Goal: Communication & Community: Ask a question

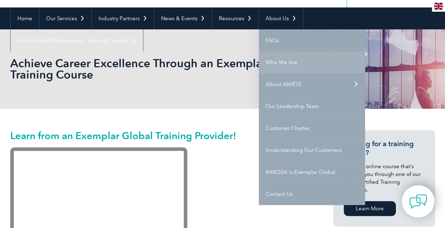
scroll to position [71, 0]
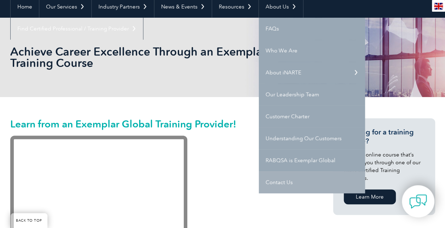
click at [277, 179] on link "Contact Us" at bounding box center [312, 182] width 106 height 22
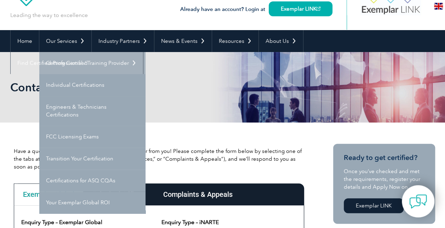
scroll to position [71, 0]
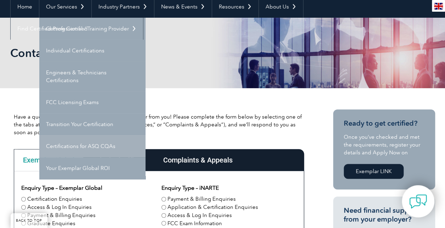
click at [62, 143] on link "Certifications for ASQ CQAs" at bounding box center [92, 146] width 106 height 22
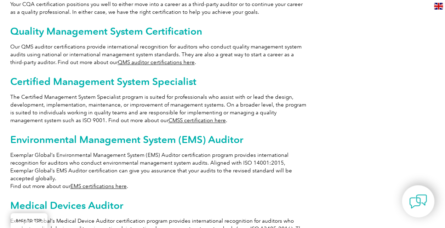
scroll to position [318, 0]
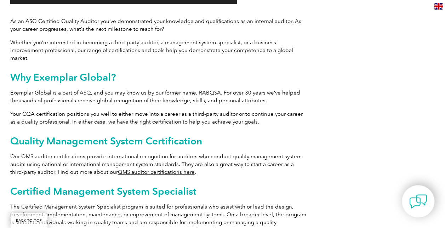
click at [357, 136] on div "Achieve more with Exemplar Global Video Player https://exemplarglobal.org/wp-co…" at bounding box center [222, 156] width 425 height 636
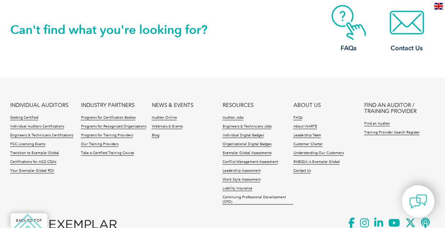
scroll to position [799, 0]
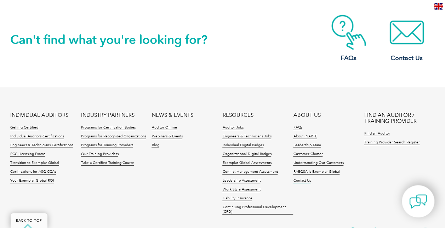
click at [301, 178] on link "Contact Us" at bounding box center [301, 180] width 17 height 5
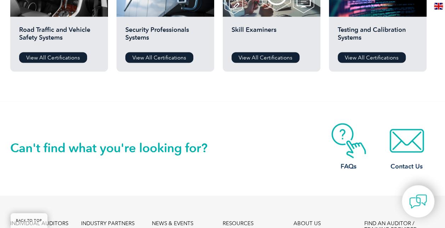
scroll to position [531, 0]
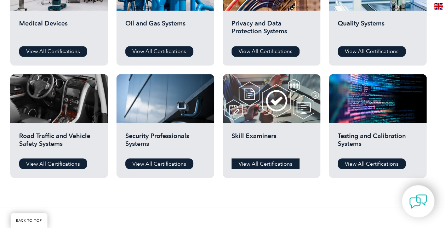
click at [265, 164] on link "View All Certifications" at bounding box center [265, 163] width 68 height 11
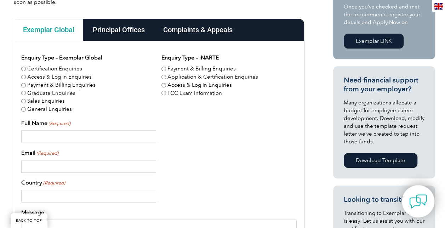
scroll to position [212, 0]
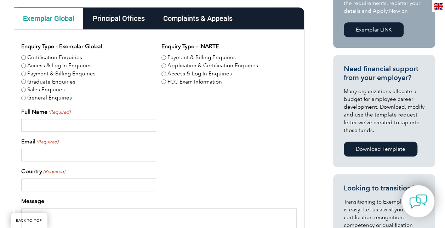
click at [205, 137] on div "Enquiry Type – Exemplar Global Certification Enquiries Access & Log In Enquirie…" at bounding box center [158, 205] width 275 height 326
click at [23, 58] on input "Certification Enquiries" at bounding box center [23, 57] width 5 height 5
radio input "true"
click at [132, 14] on div "Principal Offices" at bounding box center [118, 18] width 70 height 22
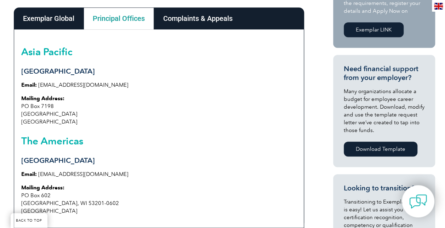
click at [197, 22] on div "Complaints & Appeals" at bounding box center [198, 18] width 88 height 22
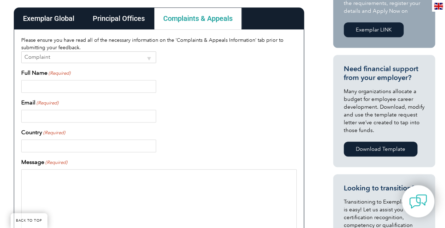
click at [150, 57] on select "Complaint Appeal" at bounding box center [88, 57] width 135 height 12
click at [208, 71] on div "Full Name (Required)" at bounding box center [158, 81] width 275 height 24
click at [43, 17] on div "Exemplar Global" at bounding box center [49, 18] width 70 height 22
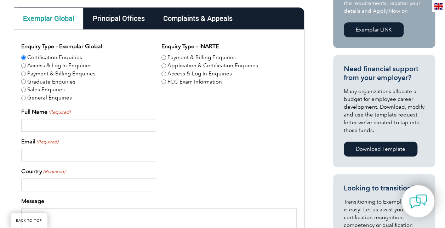
click at [197, 155] on div at bounding box center [158, 155] width 275 height 13
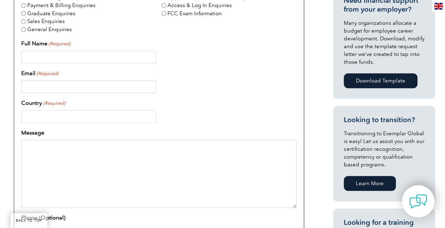
scroll to position [283, 0]
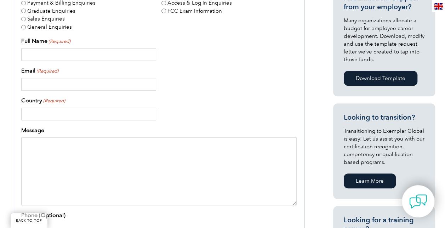
click at [68, 149] on textarea "Message" at bounding box center [158, 171] width 275 height 68
paste textarea "Dear Exemplar Global Team, I hope this message finds you well. I am writing to …"
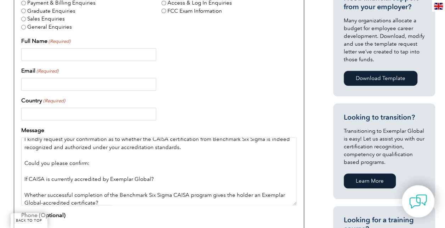
scroll to position [71, 0]
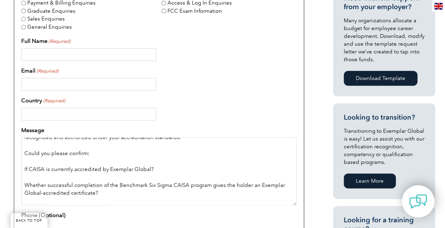
click at [51, 161] on textarea "Dear Exemplar Global Team, I hope this message finds you well. I am writing to …" at bounding box center [158, 171] width 275 height 68
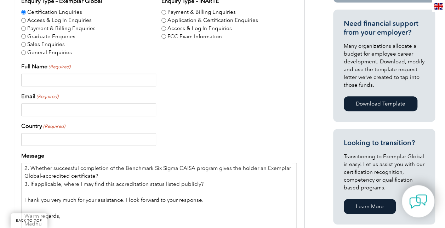
scroll to position [248, 0]
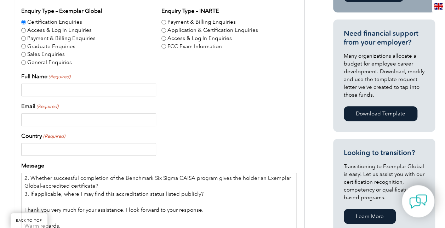
type textarea "Dear Exemplar Global Team, I hope this message finds you well. I am writing to …"
click at [68, 86] on input "Full Name (Required)" at bounding box center [88, 89] width 135 height 13
type input "Madhu Prashanth GOPINATHAN"
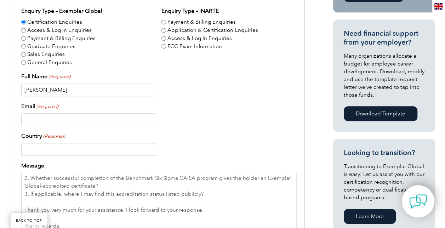
type input "madhuprashanth.g@gmail.com"
type input "Australia"
type input "0470409614"
click at [203, 126] on div "Enquiry Type – Exemplar Global Certification Enquiries Access & Log In Enquirie…" at bounding box center [158, 170] width 275 height 326
click at [196, 139] on div "Country (Required) Australia" at bounding box center [158, 144] width 275 height 24
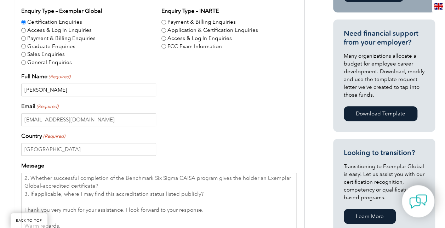
click at [54, 86] on input "Madhu Prashanth GOPINATHAN" at bounding box center [88, 89] width 135 height 13
type input "Madhu GOPINATHAN"
click at [211, 115] on div "madhuprashanth.g@gmail.com" at bounding box center [158, 119] width 275 height 13
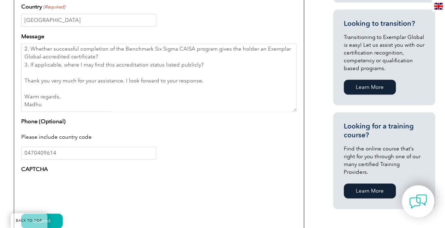
scroll to position [389, 0]
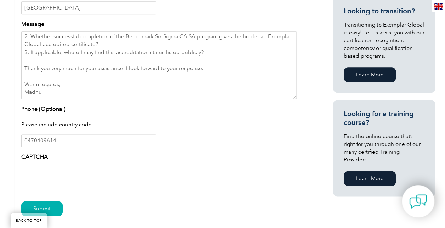
click at [202, 141] on div "0470409614" at bounding box center [158, 140] width 275 height 13
click at [58, 139] on input "0470409614" at bounding box center [88, 140] width 135 height 13
click at [195, 156] on div "CAPTCHA" at bounding box center [158, 171] width 275 height 39
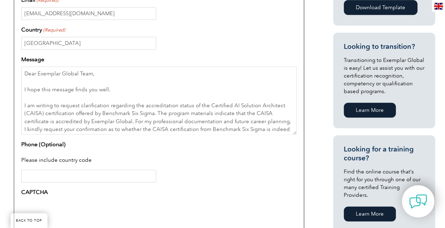
scroll to position [318, 0]
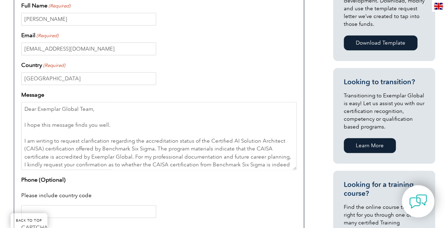
click at [209, 188] on div "Please include country code" at bounding box center [158, 196] width 275 height 18
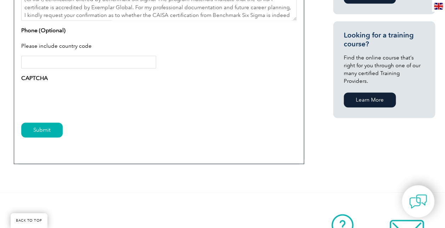
scroll to position [495, 0]
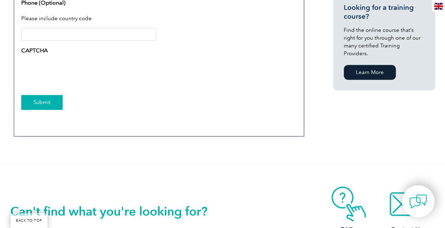
click at [44, 105] on input "Submit" at bounding box center [41, 102] width 41 height 15
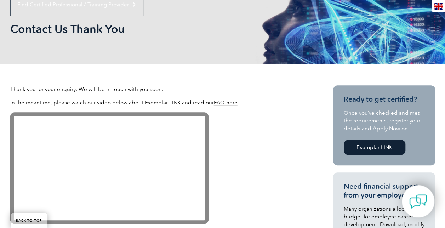
scroll to position [106, 0]
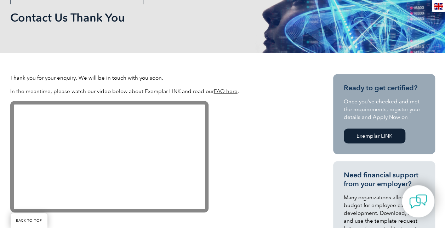
click at [266, 152] on p at bounding box center [158, 158] width 297 height 114
